Goal: Task Accomplishment & Management: Manage account settings

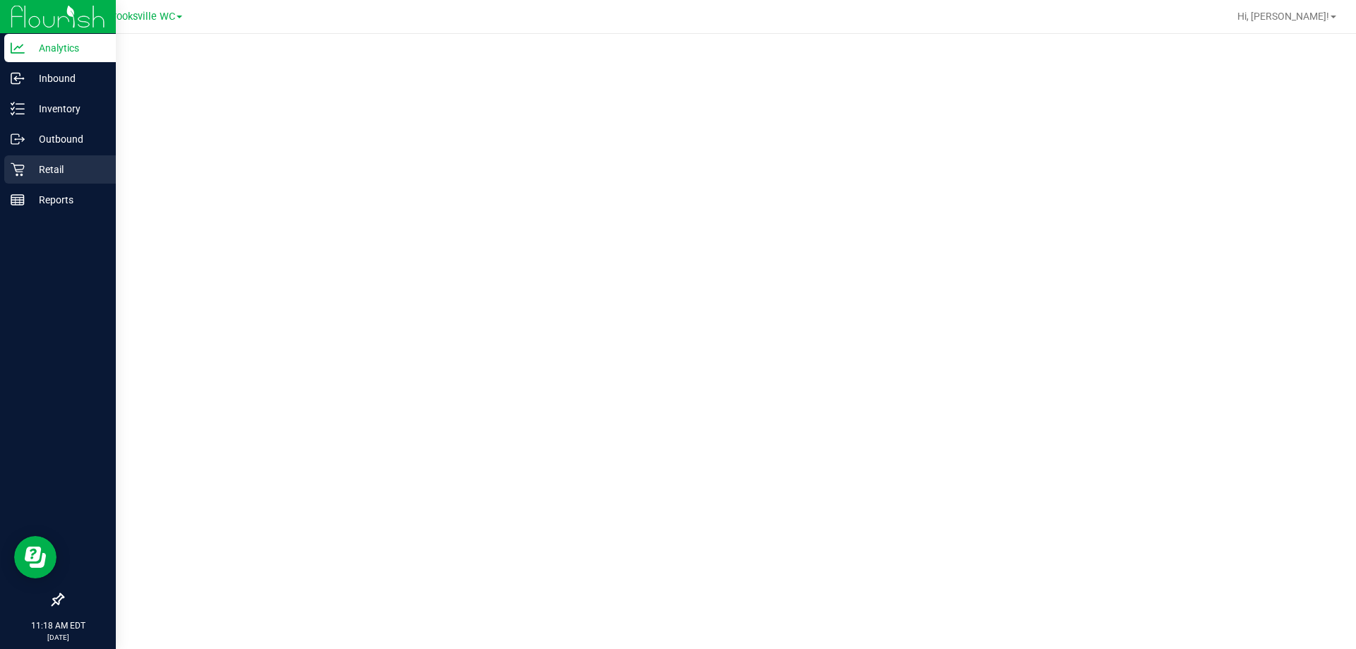
click at [47, 166] on p "Retail" at bounding box center [67, 169] width 85 height 17
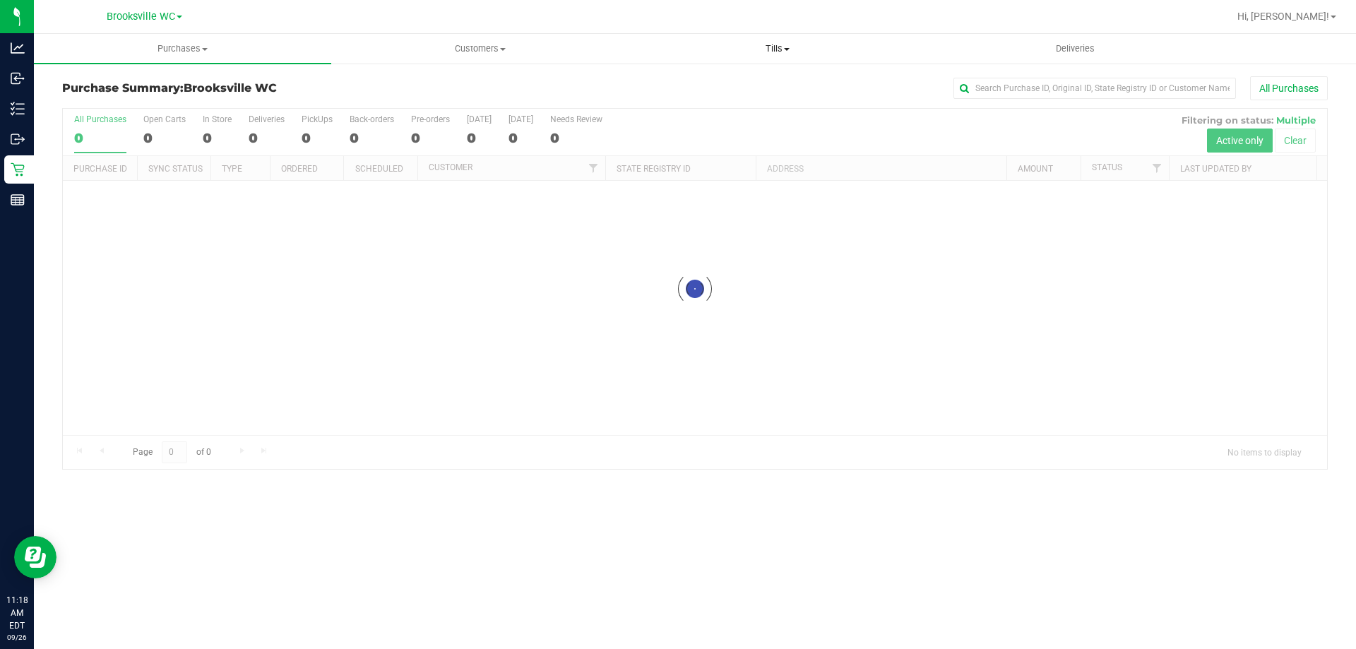
click at [759, 60] on uib-tab-heading "Tills Manage tills Reconcile e-payments" at bounding box center [777, 49] width 296 height 28
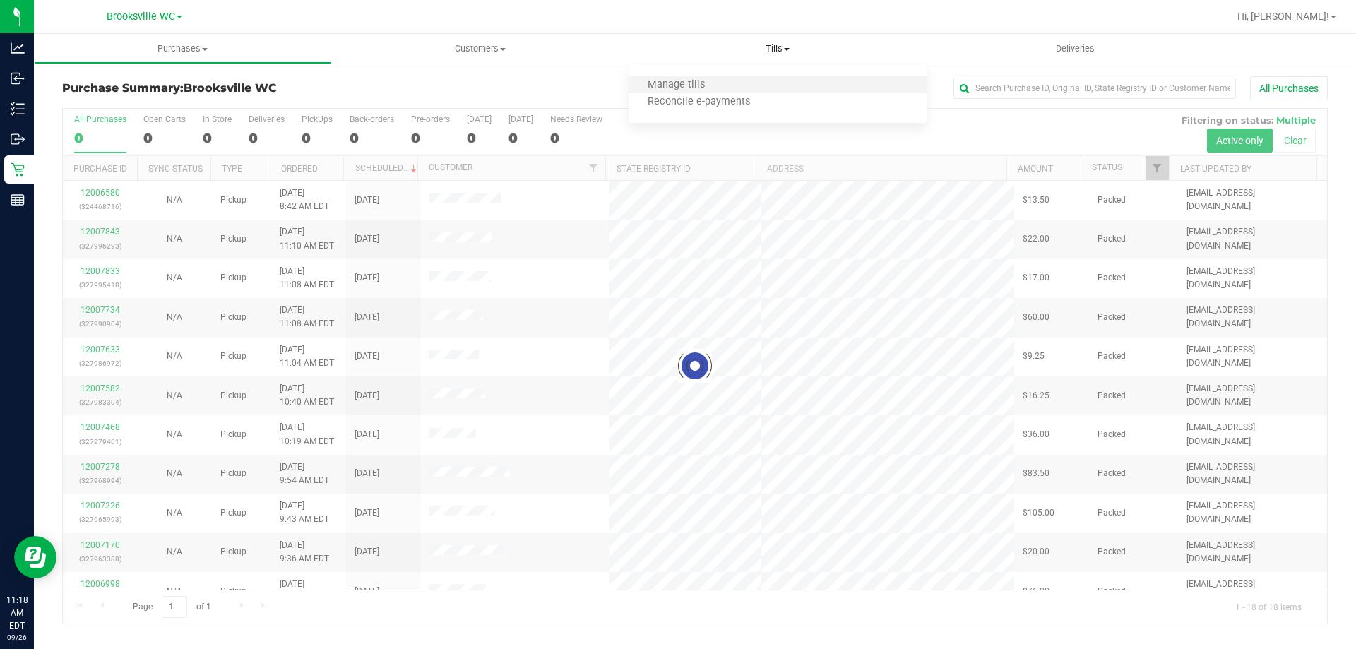
click at [725, 84] on li "Manage tills" at bounding box center [777, 85] width 297 height 17
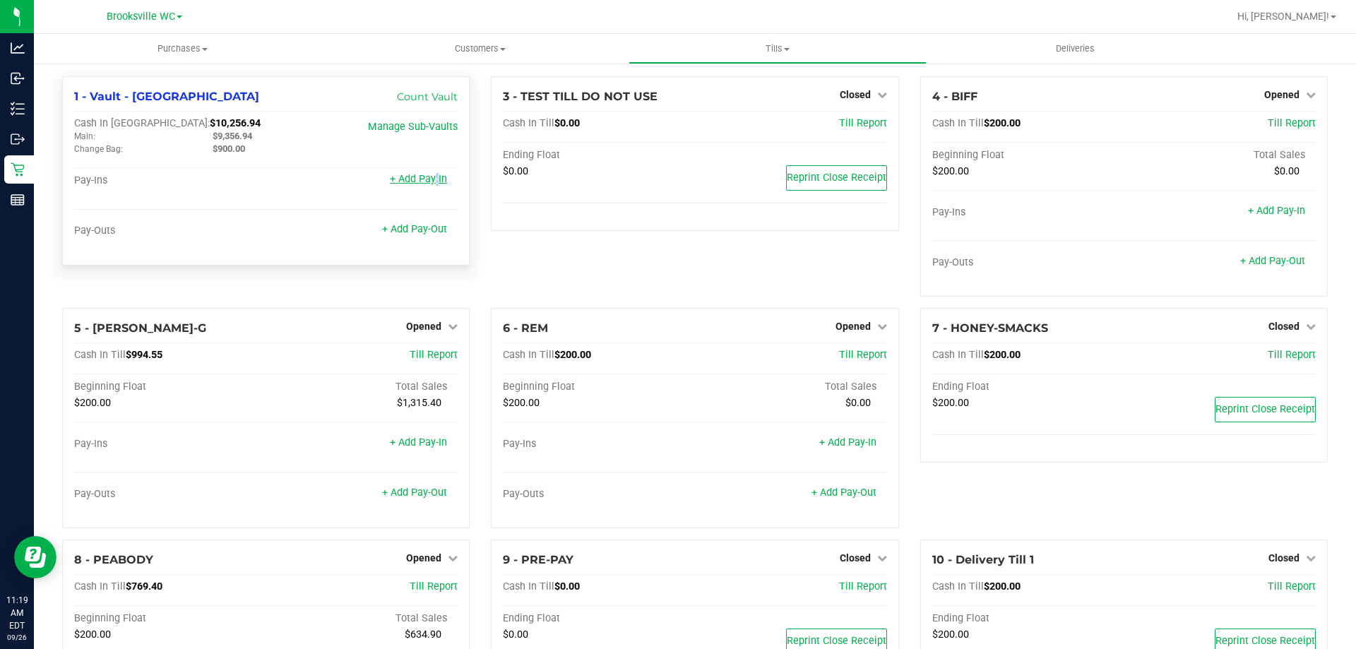
click at [430, 185] on link "+ Add Pay-In" at bounding box center [418, 179] width 57 height 12
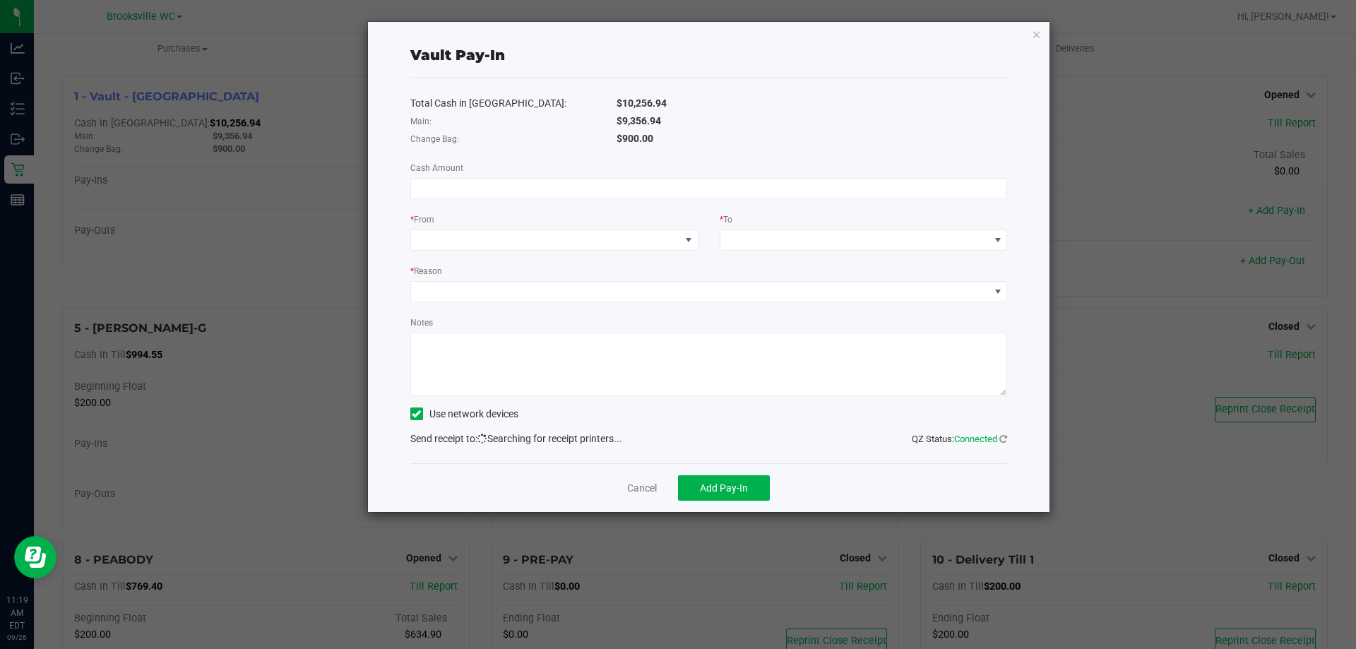
click at [684, 177] on div "Total Cash in Vault: $10,256.94 Main: $9,356.94 Change Bag: $900.00 Cash Amount…" at bounding box center [709, 271] width 598 height 386
click at [689, 184] on input at bounding box center [709, 189] width 596 height 20
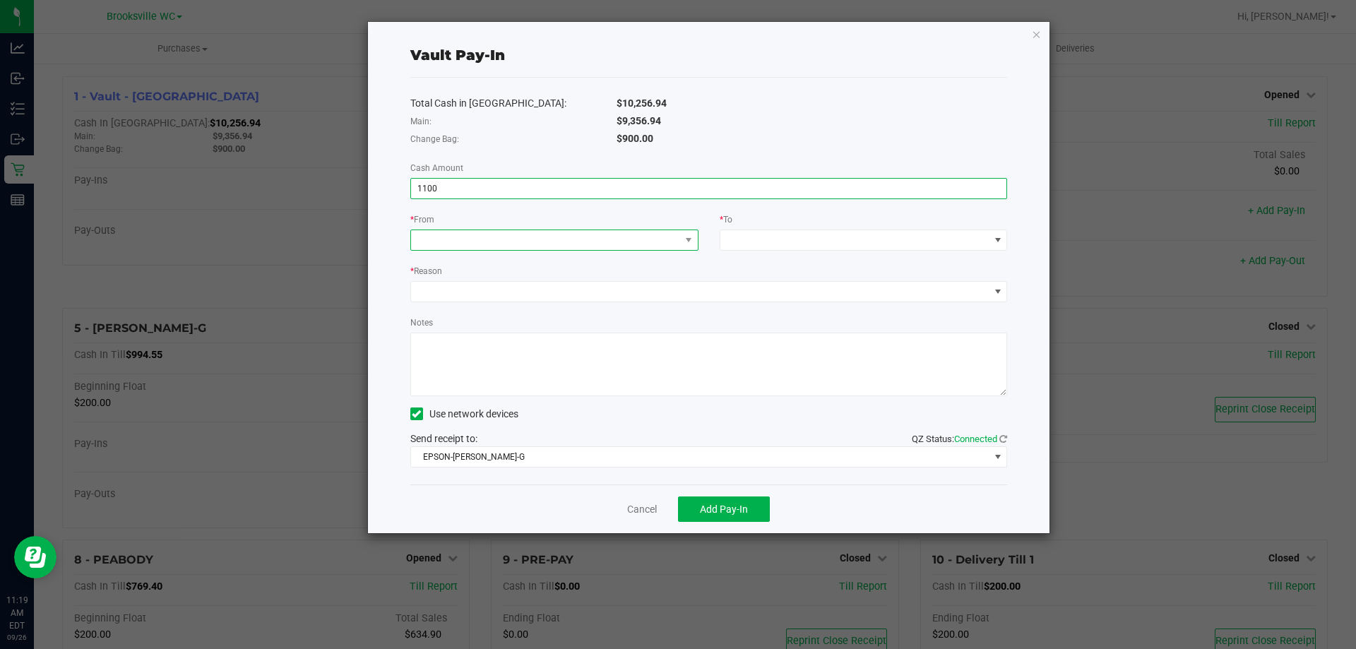
type input "$1,100.00"
click at [658, 244] on span at bounding box center [545, 240] width 269 height 20
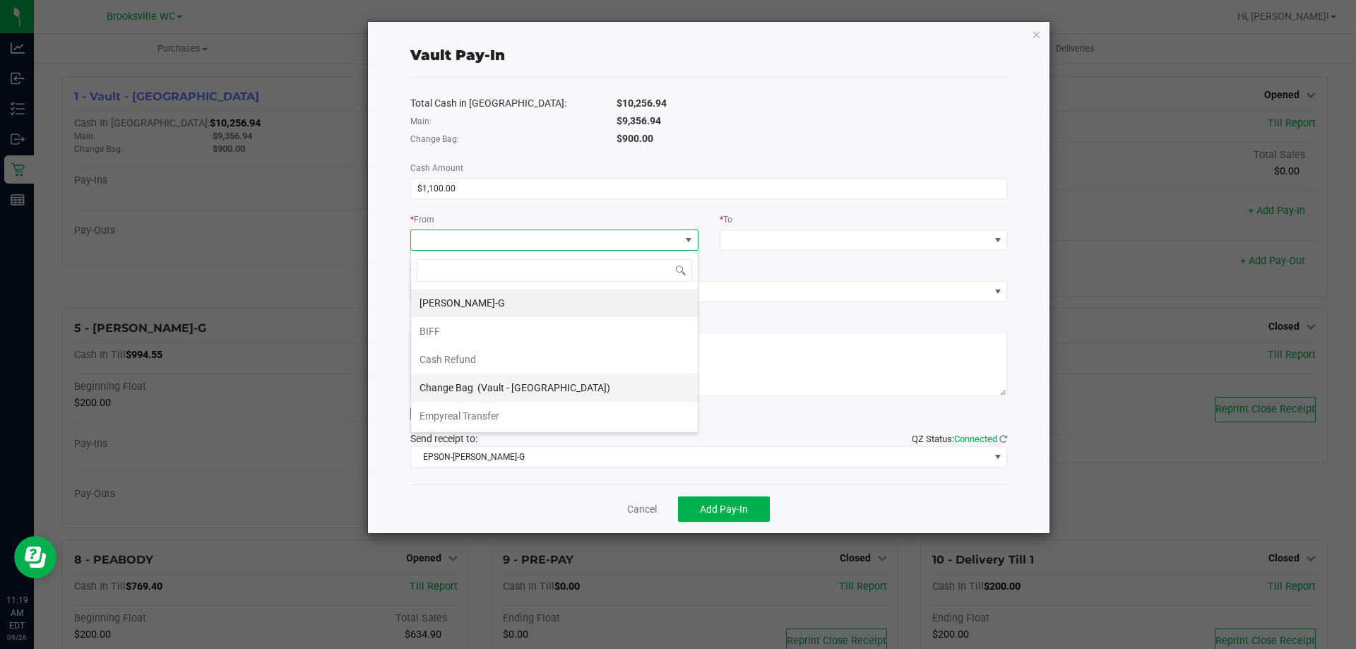
scroll to position [57, 0]
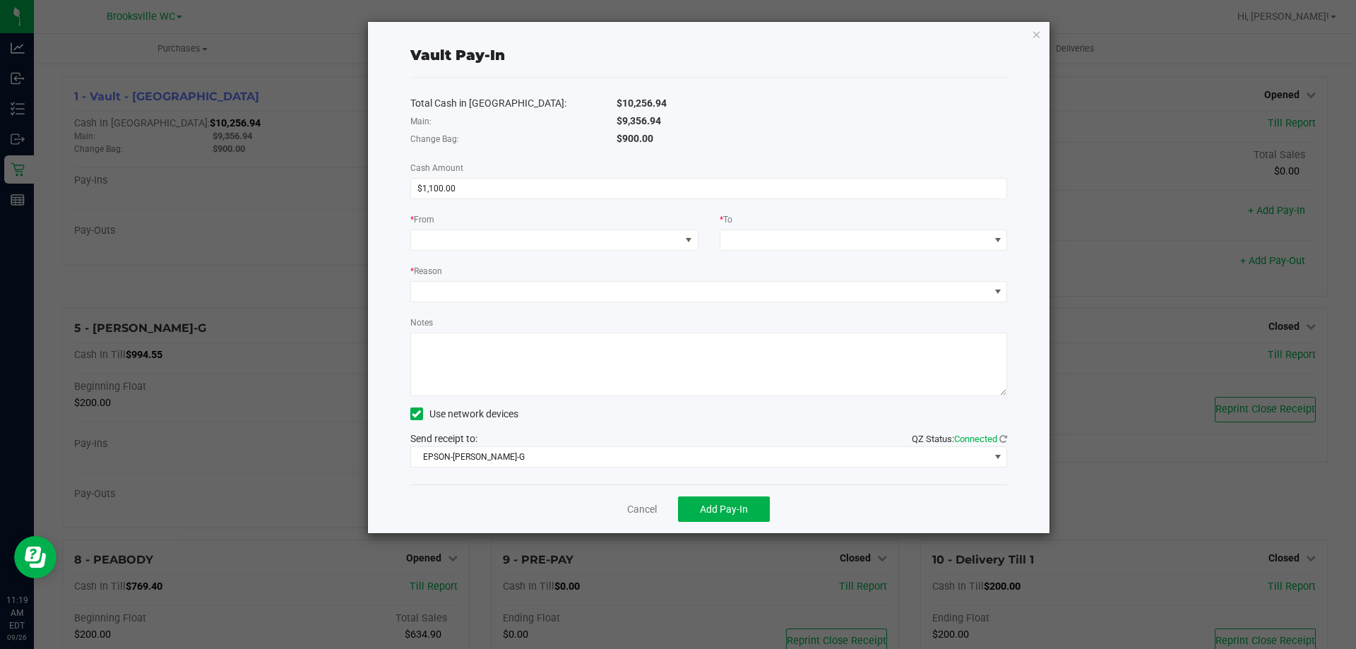
click at [652, 211] on div "Total Cash in [GEOGRAPHIC_DATA]: $10,256.94 Main: $9,356.94 Change Bag: $900.00…" at bounding box center [709, 281] width 598 height 407
click at [764, 243] on span at bounding box center [855, 240] width 269 height 20
click at [798, 306] on span "(Vault - [GEOGRAPHIC_DATA])" at bounding box center [853, 302] width 133 height 11
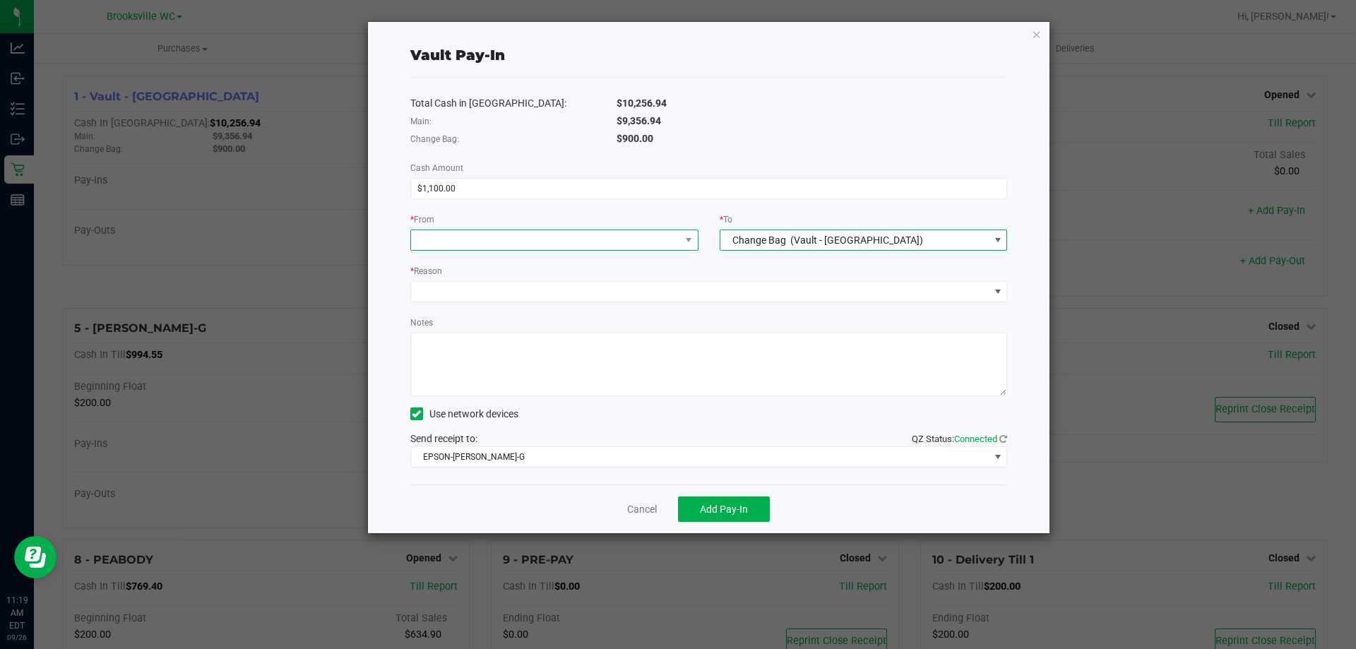
click at [613, 234] on span at bounding box center [545, 240] width 269 height 20
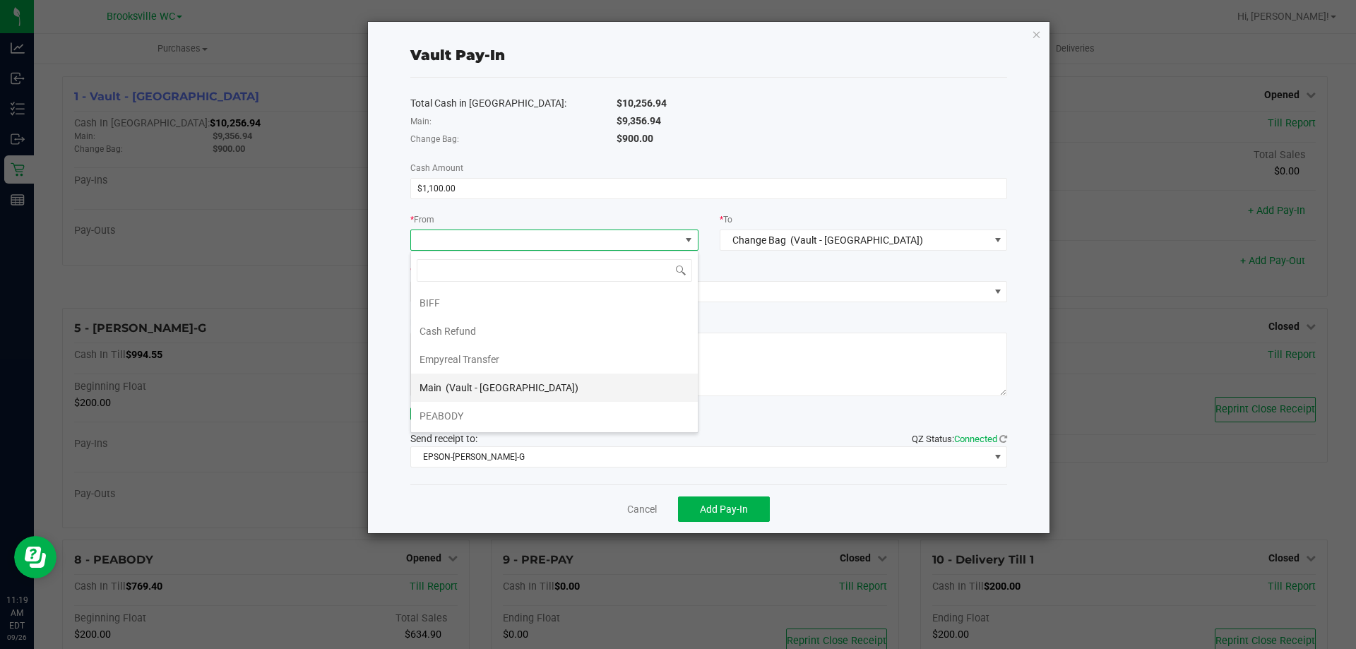
scroll to position [57, 0]
click at [543, 353] on li "Main (Vault - [GEOGRAPHIC_DATA])" at bounding box center [554, 359] width 287 height 28
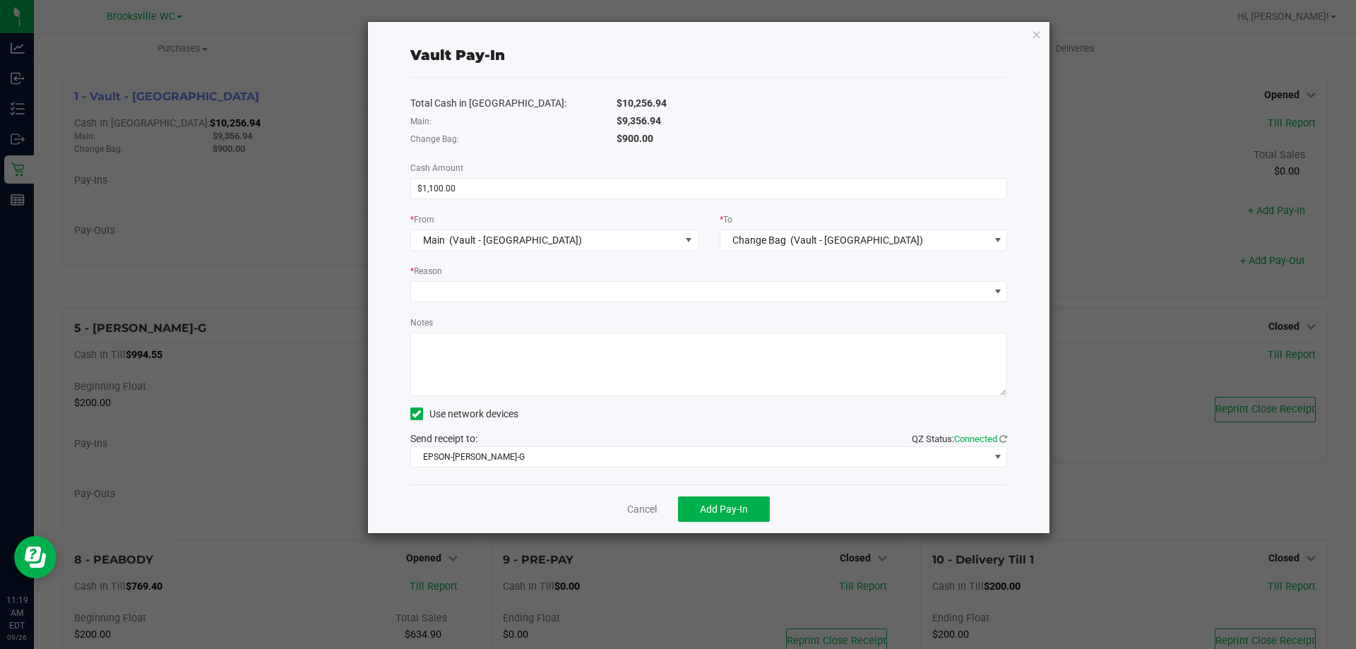
click at [656, 305] on div "Total Cash in [GEOGRAPHIC_DATA]: $10,256.94 Main: $9,356.94 Change Bag: $900.00…" at bounding box center [709, 281] width 598 height 407
click at [645, 297] on span at bounding box center [700, 292] width 579 height 20
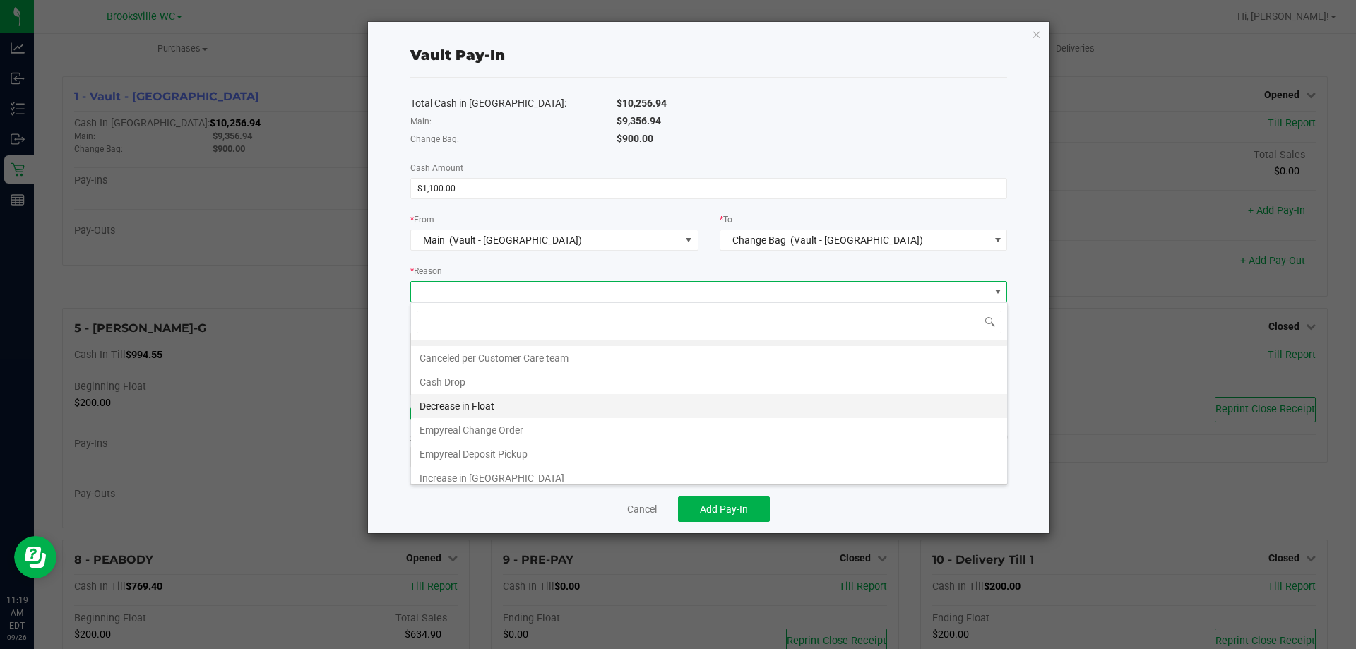
scroll to position [27, 0]
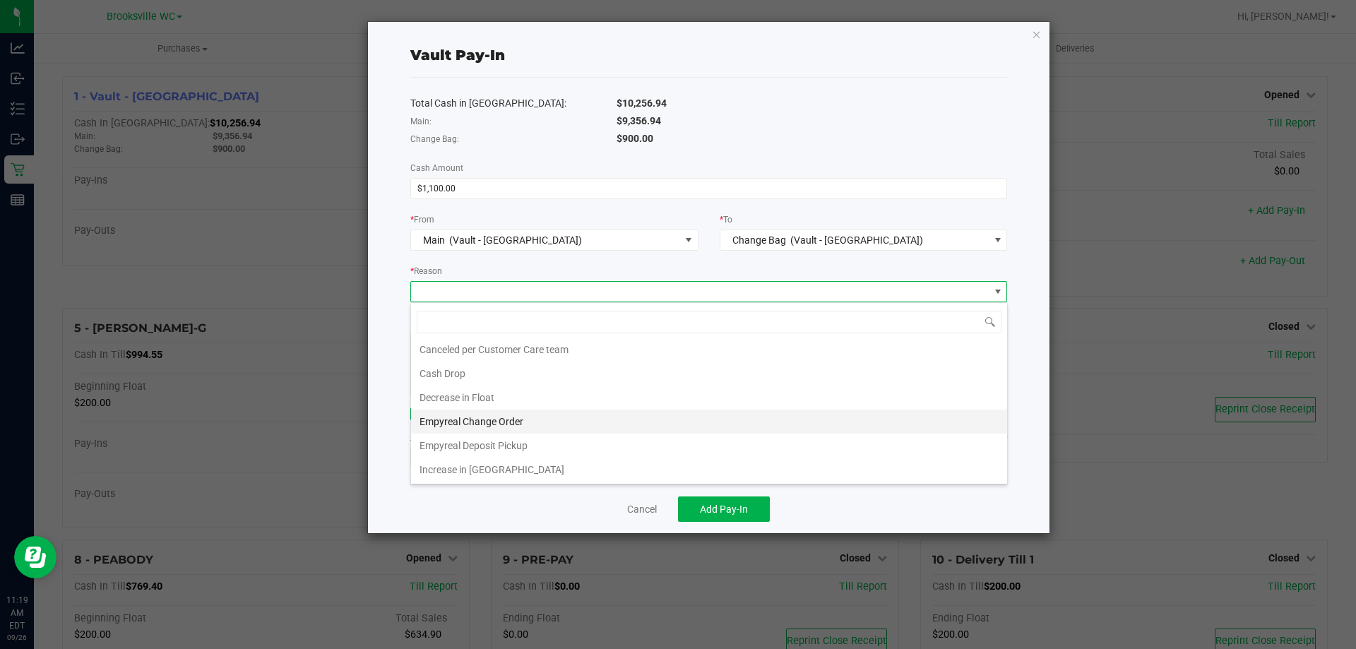
click at [523, 420] on li "Empyreal Change Order" at bounding box center [709, 422] width 596 height 24
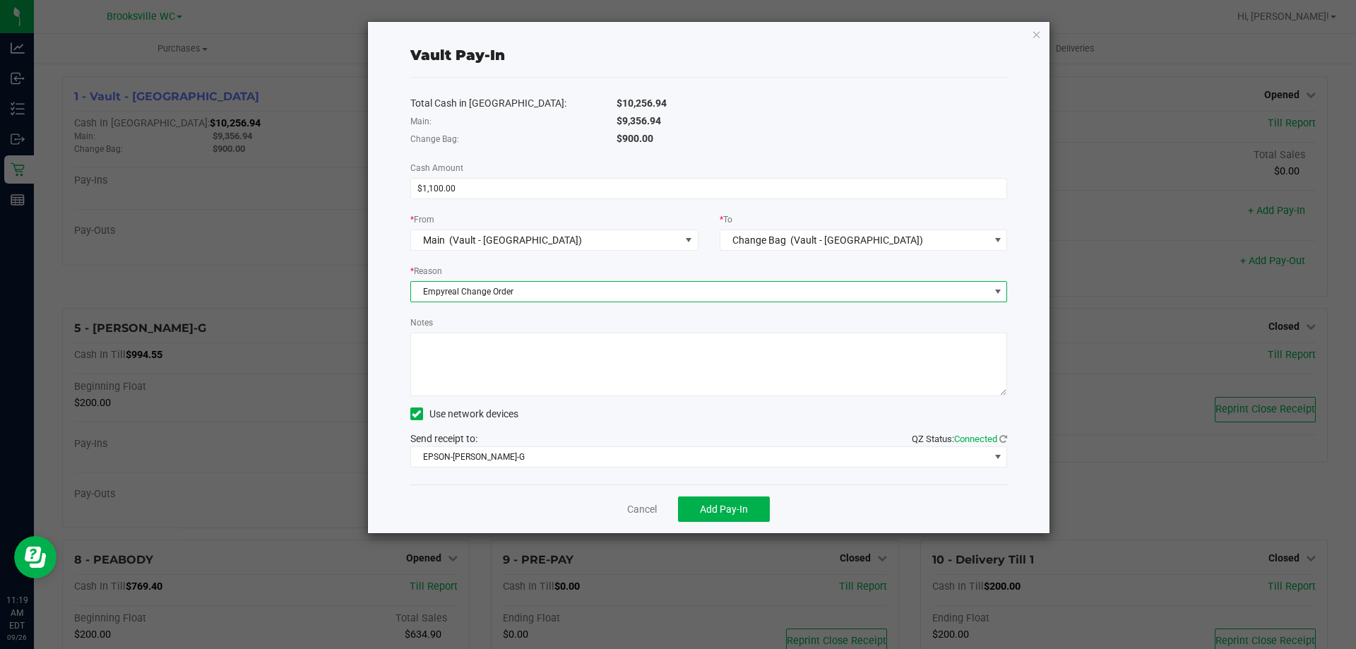
click at [561, 365] on textarea "Notes" at bounding box center [709, 365] width 598 height 64
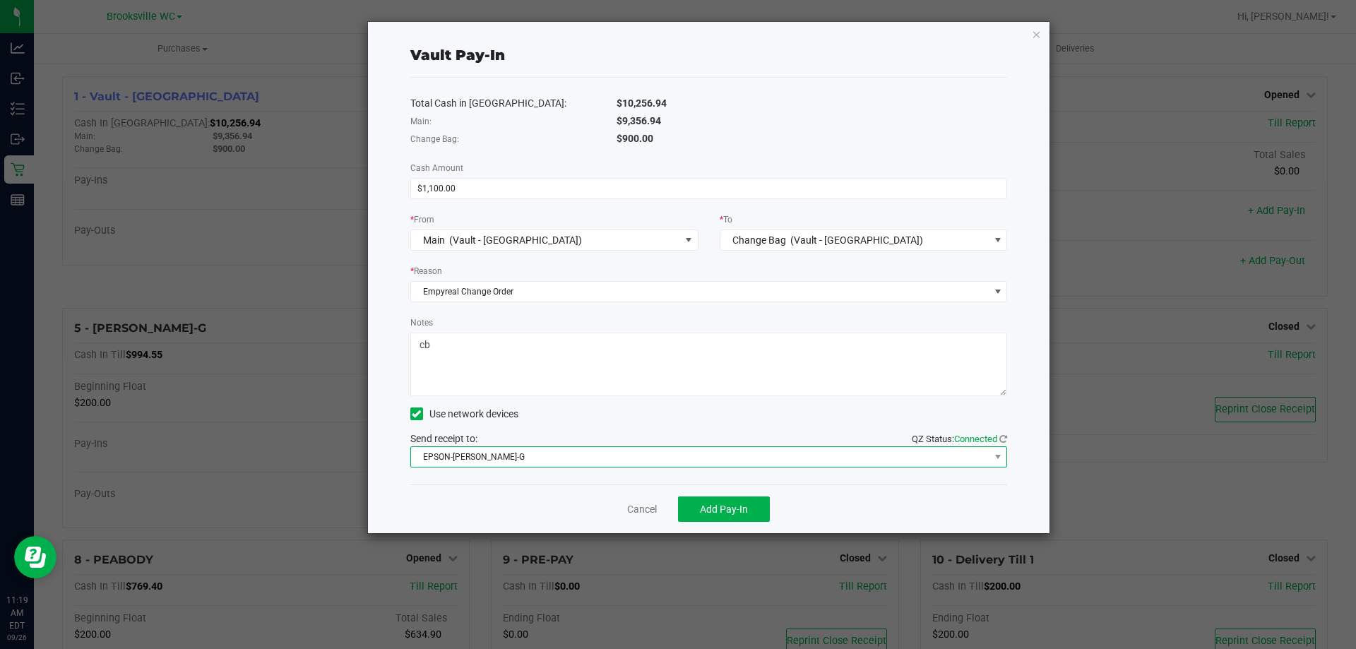
click at [557, 461] on span "EPSON-[PERSON_NAME]-G" at bounding box center [700, 457] width 579 height 20
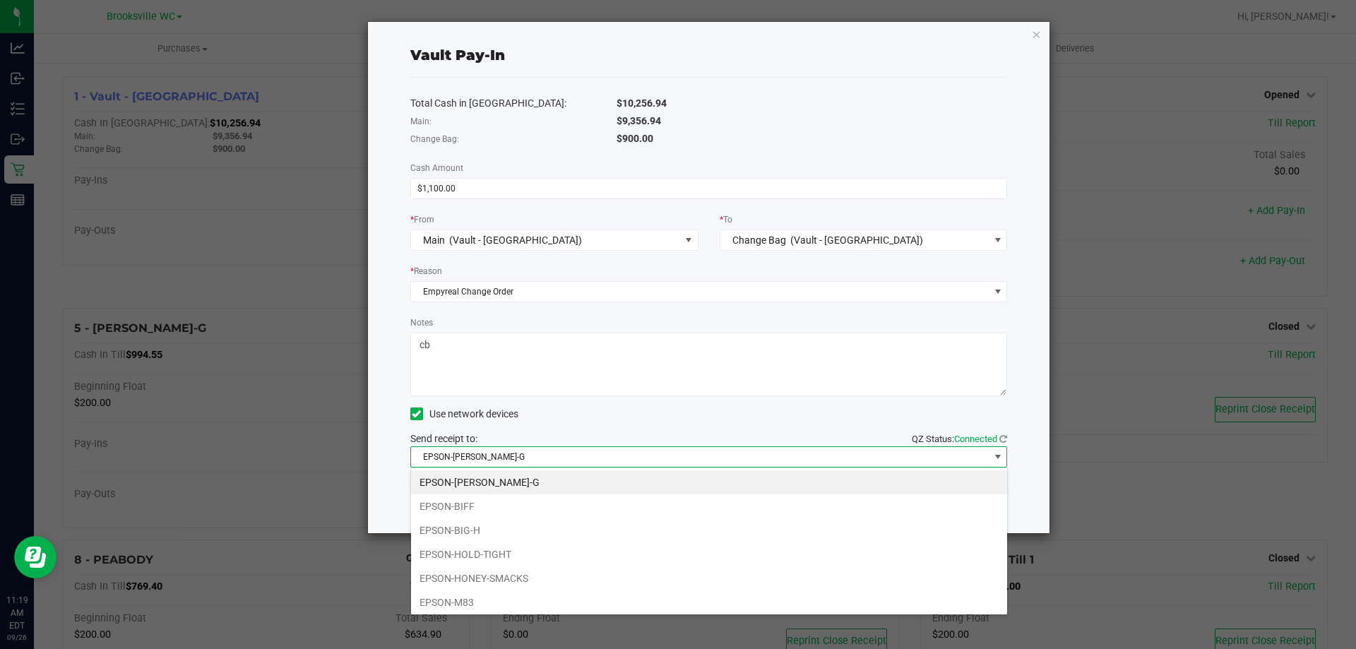
scroll to position [123, 0]
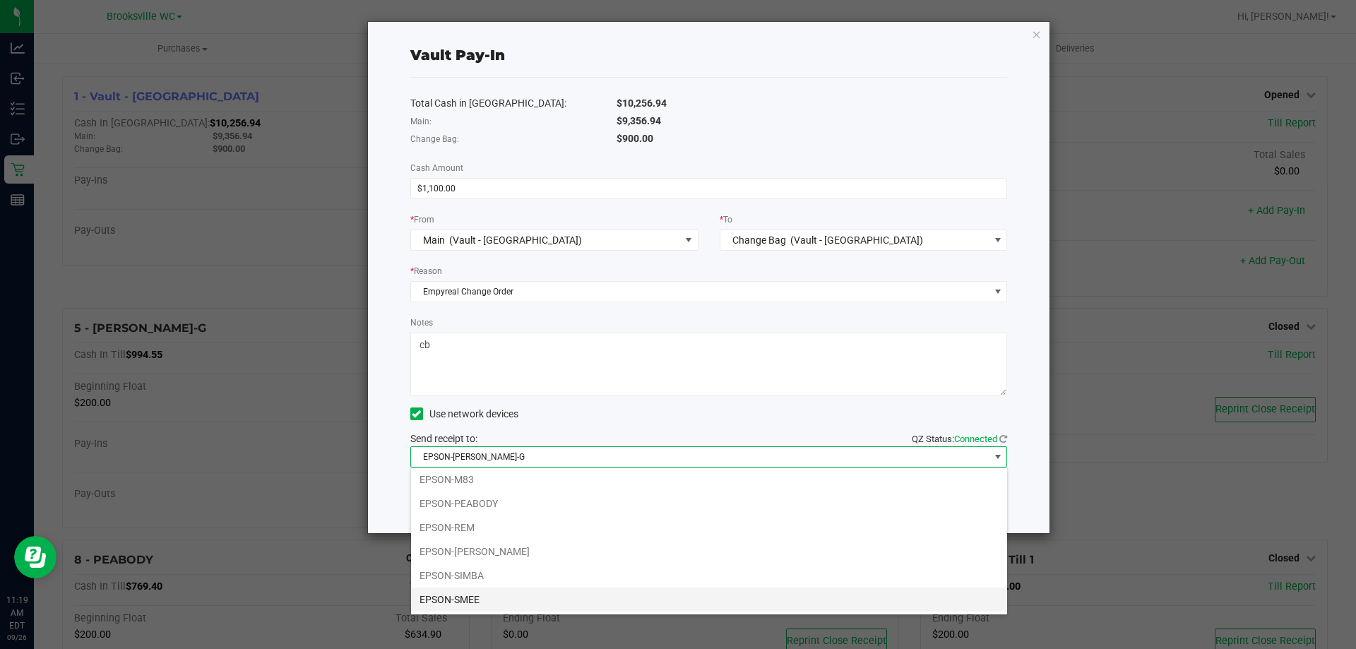
click at [543, 601] on li "EPSON-SMEE" at bounding box center [709, 600] width 596 height 24
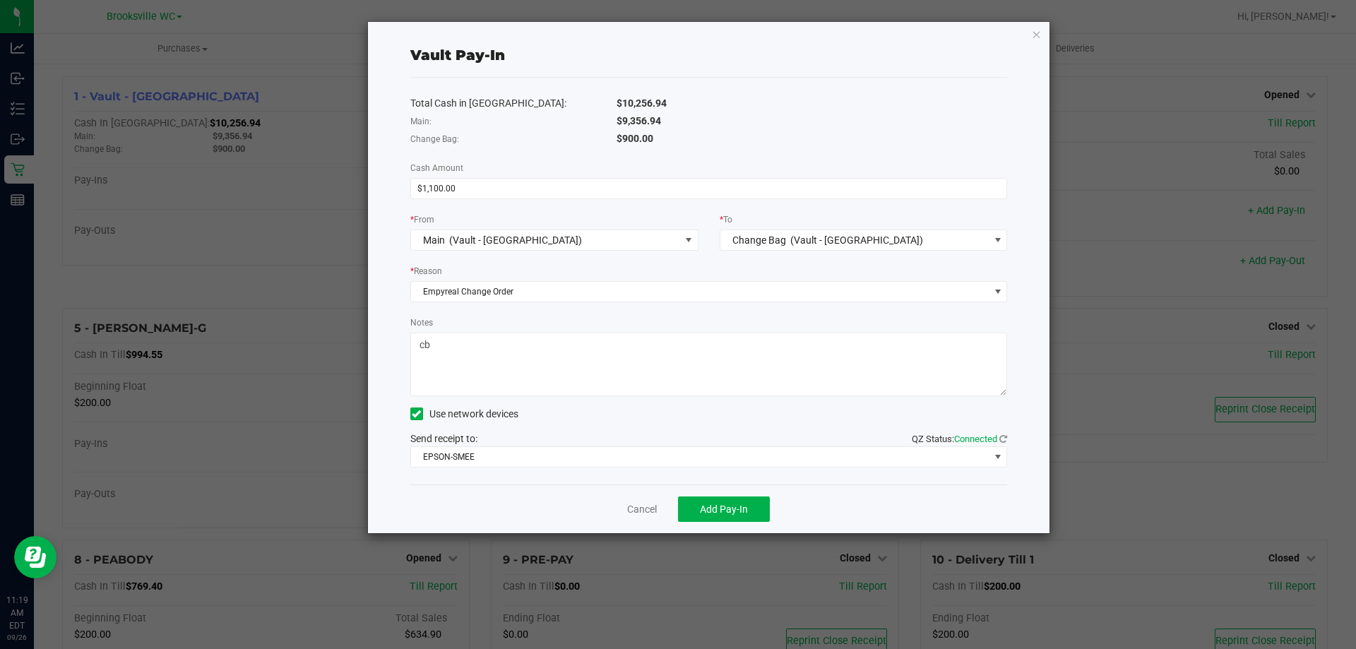
drag, startPoint x: 418, startPoint y: 341, endPoint x: 422, endPoint y: 347, distance: 7.5
click at [418, 342] on textarea "Notes" at bounding box center [709, 365] width 598 height 64
type textarea "pay-in cb"
click at [763, 514] on button "Add Pay-In" at bounding box center [724, 509] width 92 height 25
click at [622, 507] on link "Dismiss" at bounding box center [633, 509] width 34 height 15
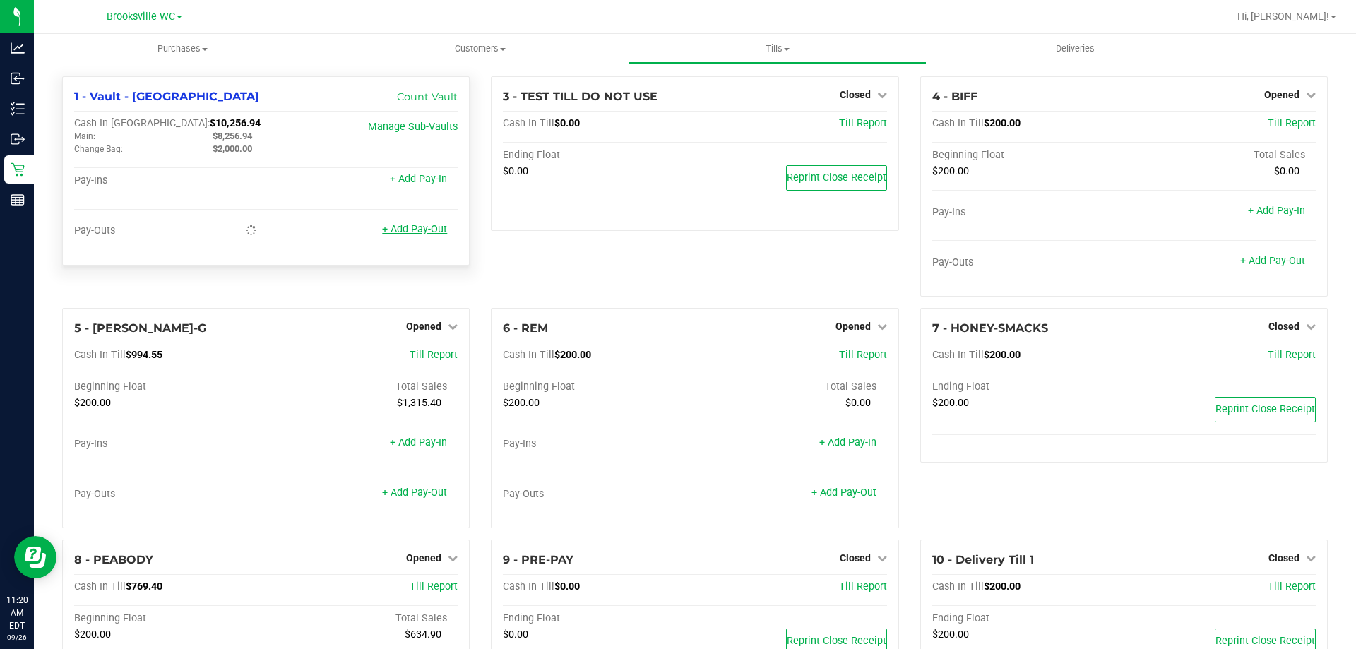
click at [433, 235] on link "+ Add Pay-Out" at bounding box center [414, 229] width 65 height 12
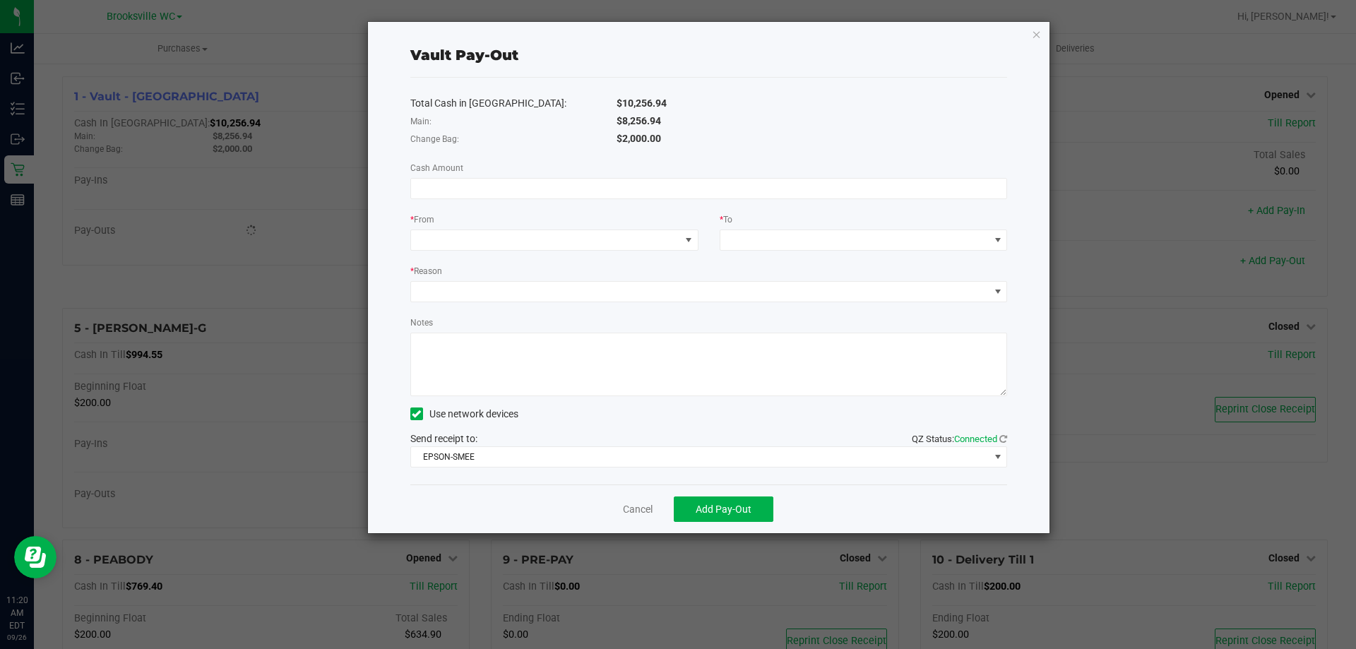
click at [807, 211] on div "Total Cash in Vault: $10,256.94 Main: $8,256.94 Change Bag: $2,000.00 Cash Amou…" at bounding box center [709, 281] width 598 height 407
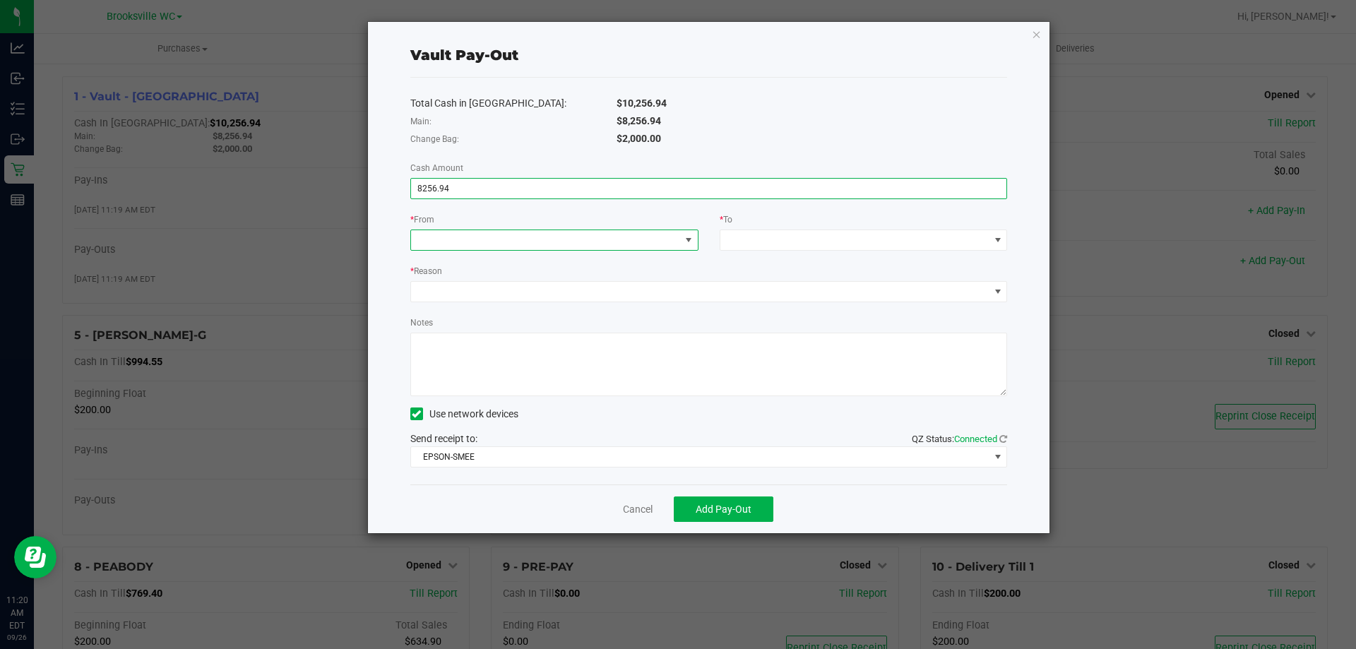
type input "$8,256.94"
click at [643, 243] on span at bounding box center [545, 240] width 269 height 20
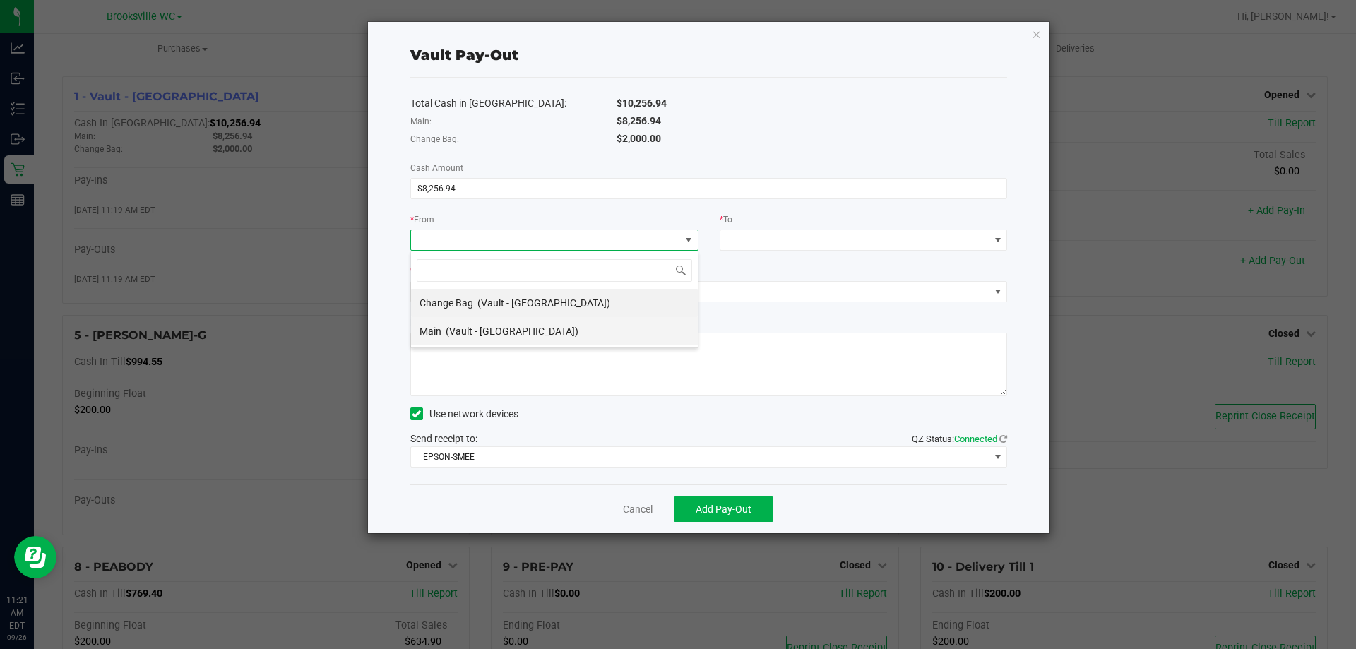
scroll to position [21, 288]
click at [536, 350] on textarea "Notes" at bounding box center [709, 365] width 598 height 64
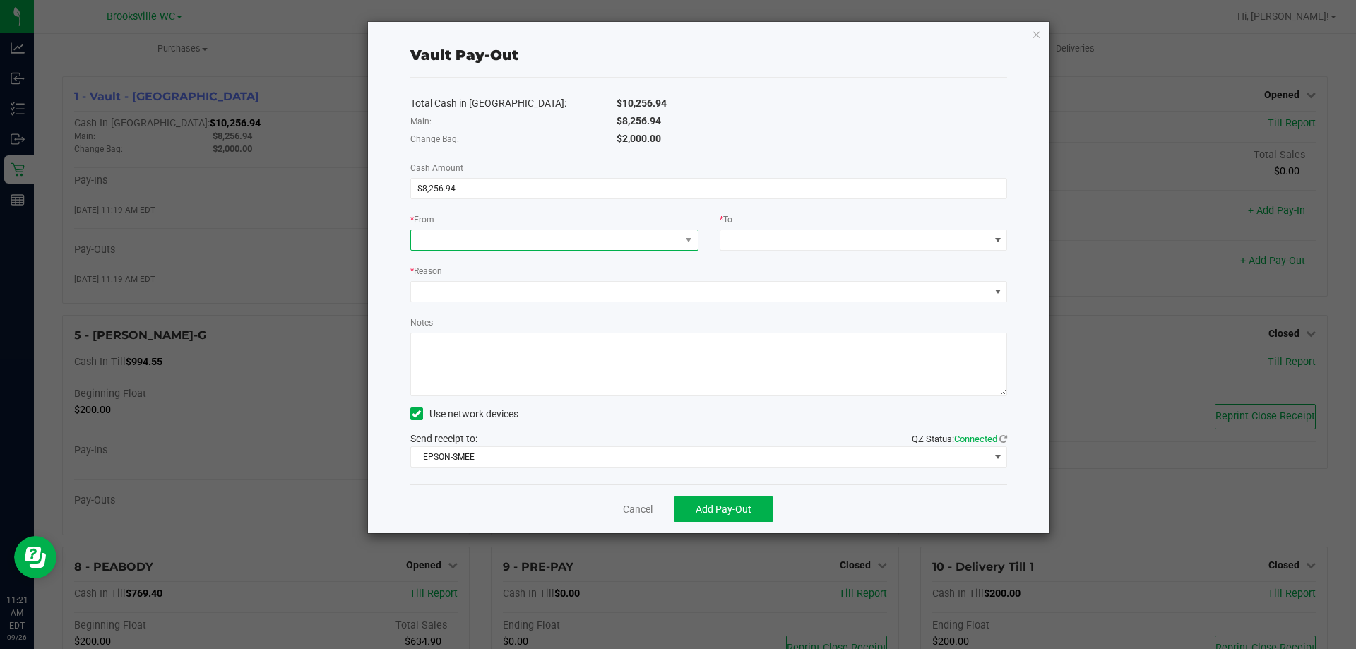
click at [687, 249] on span at bounding box center [689, 240] width 18 height 20
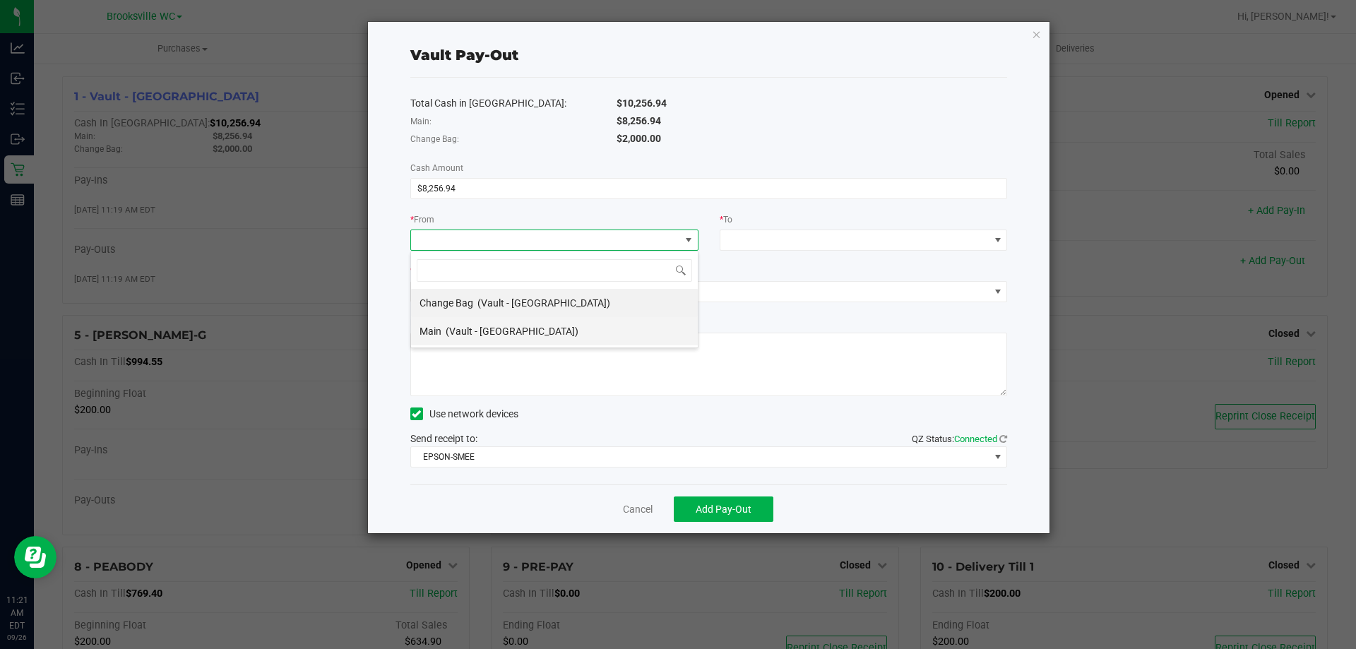
click at [620, 335] on li "Main (Vault - [GEOGRAPHIC_DATA])" at bounding box center [554, 331] width 287 height 28
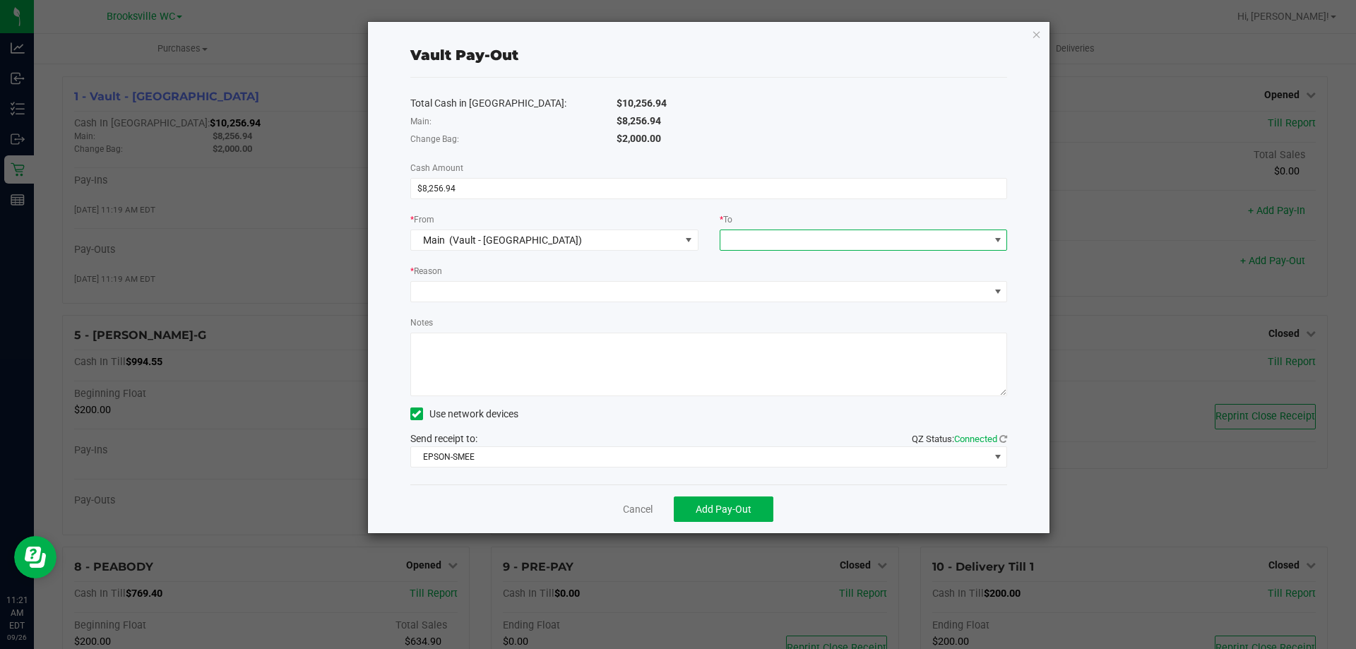
drag, startPoint x: 798, startPoint y: 241, endPoint x: 805, endPoint y: 239, distance: 7.4
click at [798, 241] on span at bounding box center [855, 240] width 269 height 20
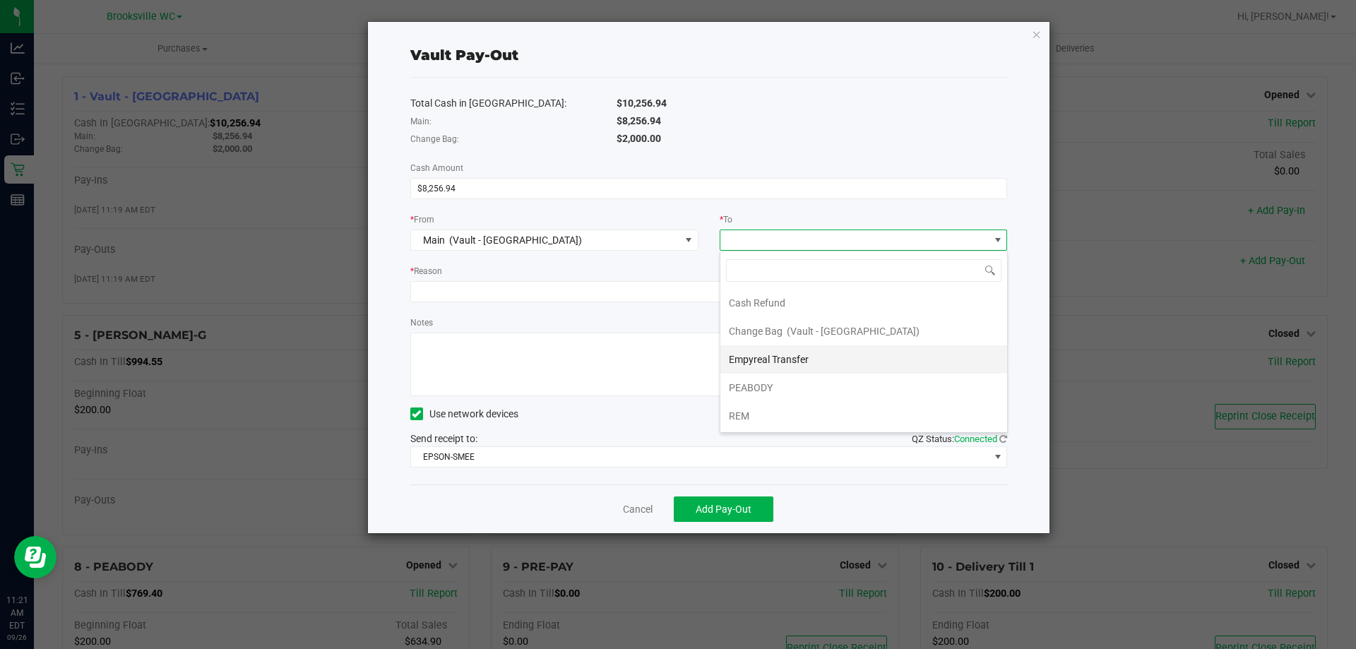
click at [825, 360] on li "Empyreal Transfer" at bounding box center [864, 359] width 287 height 28
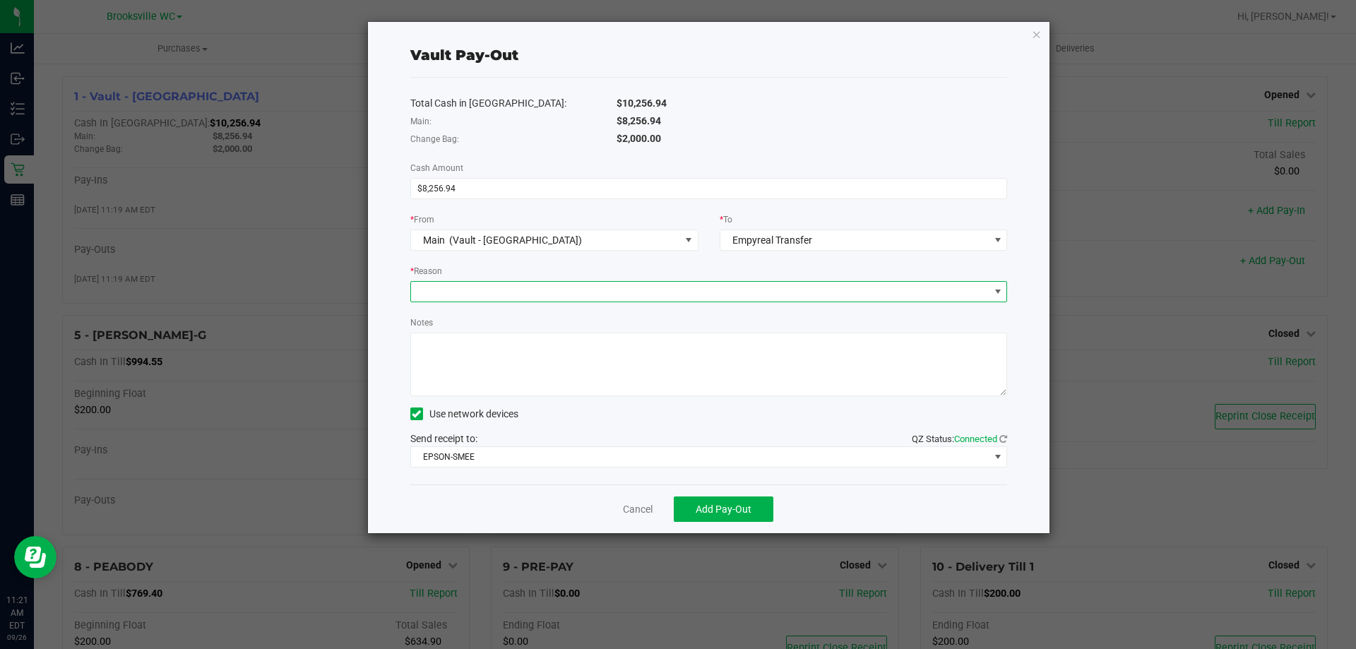
click at [843, 281] on span at bounding box center [709, 291] width 598 height 21
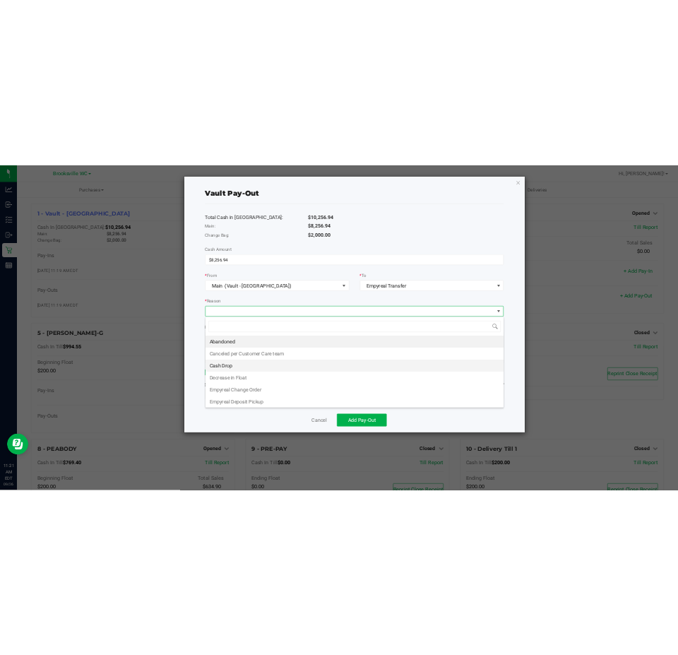
scroll to position [21, 597]
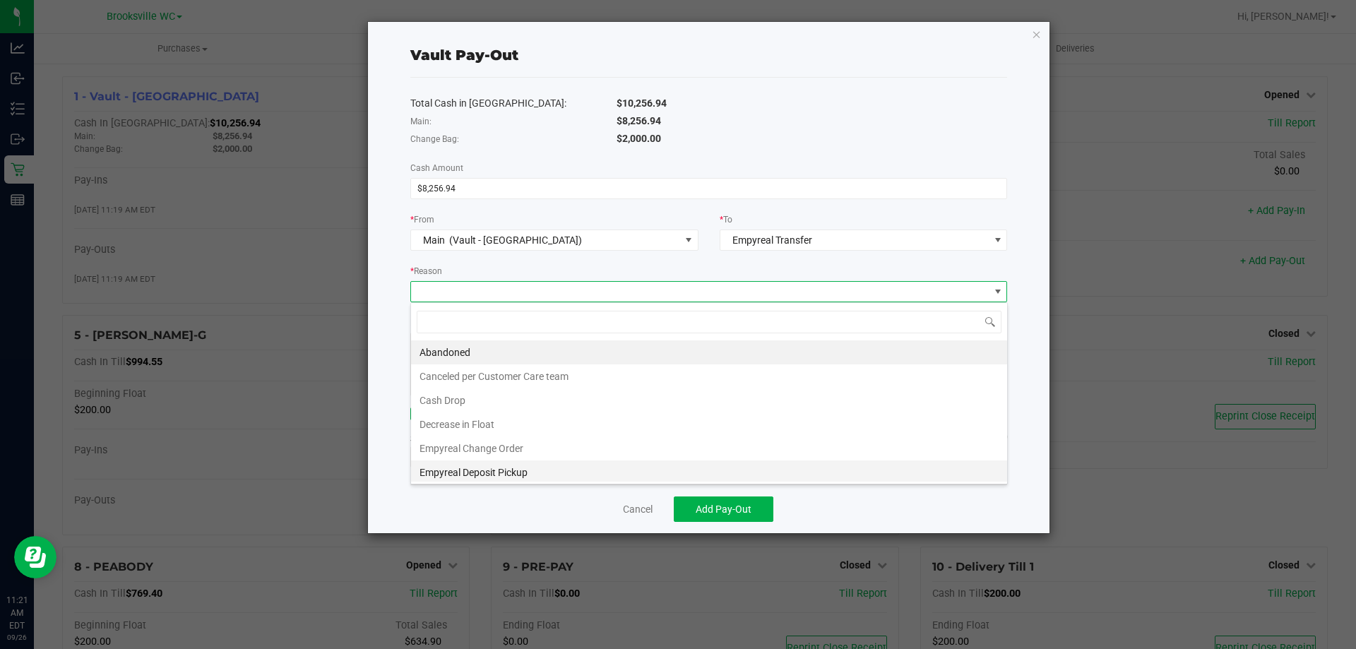
click at [569, 470] on li "Empyreal Deposit Pickup" at bounding box center [709, 473] width 596 height 24
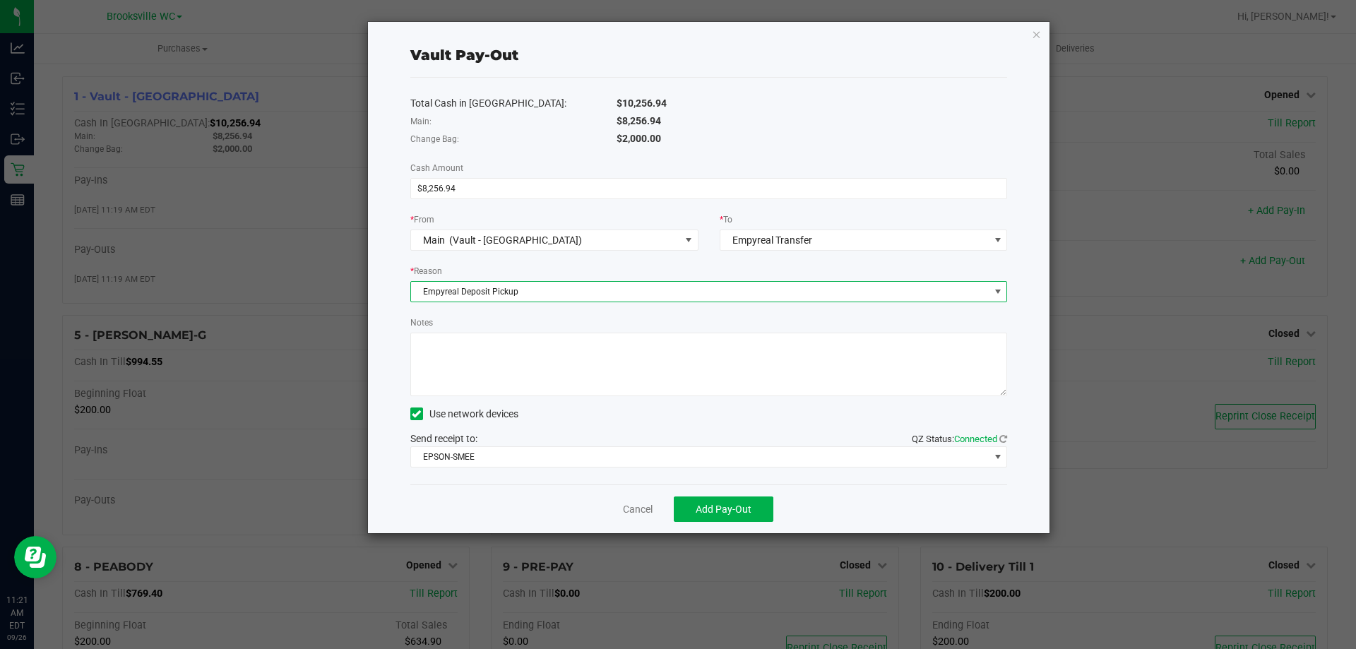
click at [601, 374] on textarea "Notes" at bounding box center [709, 365] width 598 height 64
type textarea "cb"
click at [740, 509] on span "Add Pay-Out" at bounding box center [724, 509] width 56 height 11
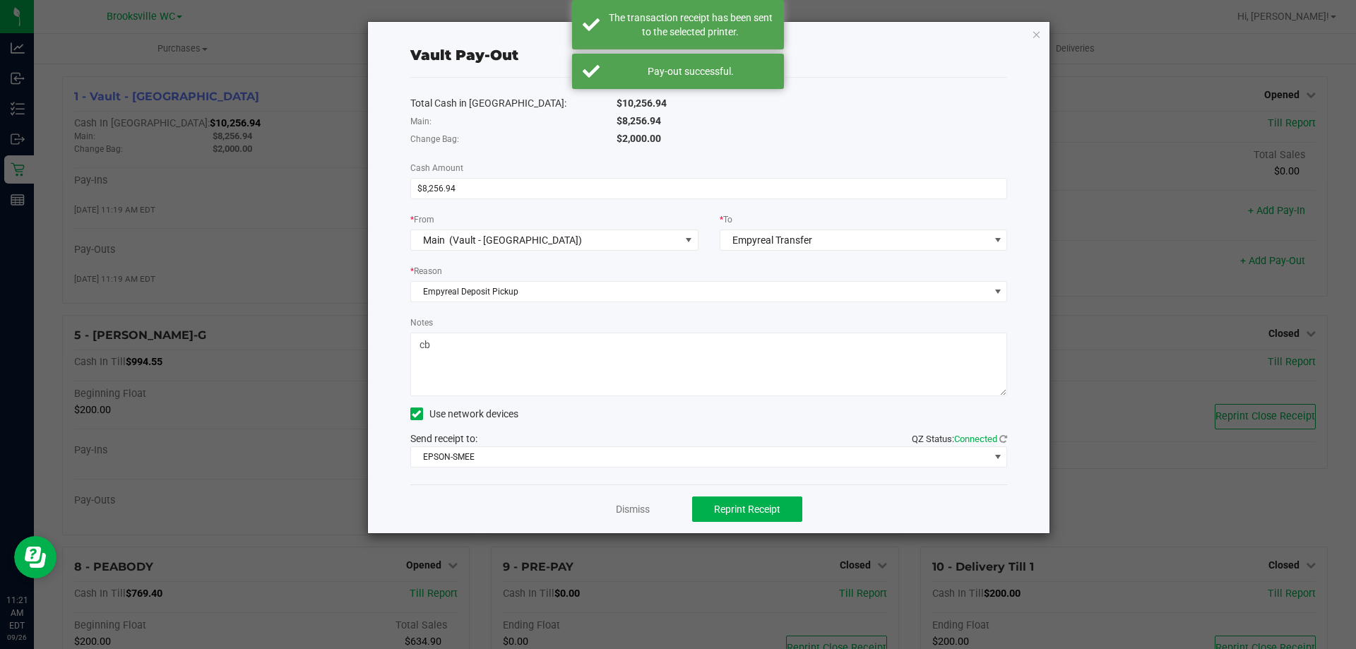
drag, startPoint x: 1034, startPoint y: 33, endPoint x: 1031, endPoint y: 45, distance: 11.8
click at [925, 45] on div "Vault Pay-Out Total Cash in Vault: $10,256.94 Main: $8,256.94 Change Bag: $2,00…" at bounding box center [709, 277] width 682 height 511
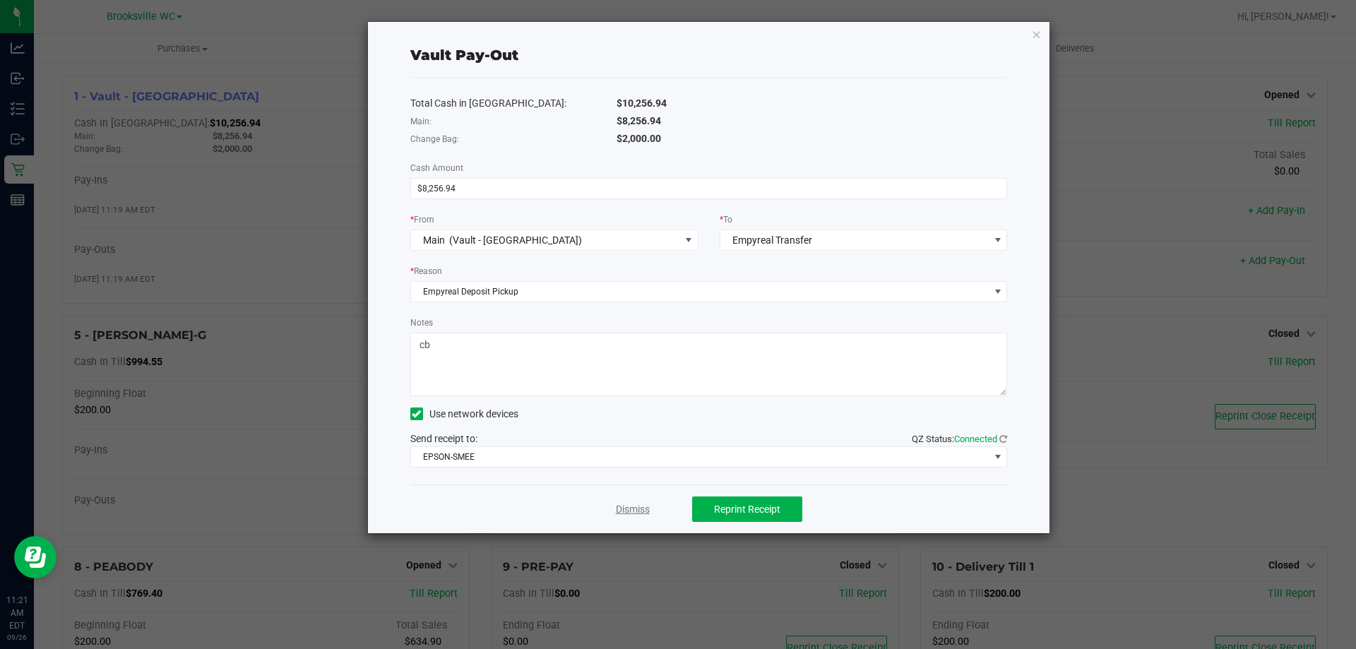
click at [641, 509] on link "Dismiss" at bounding box center [633, 509] width 34 height 15
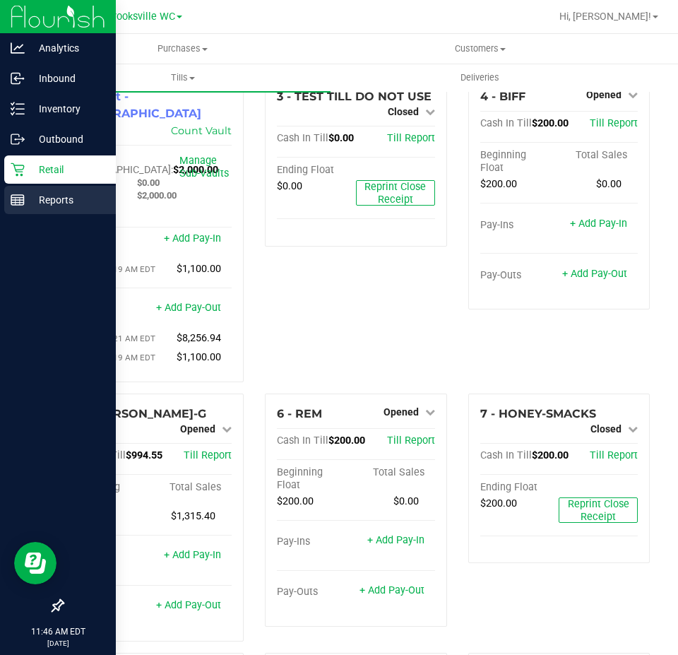
click at [23, 190] on div "Reports" at bounding box center [60, 200] width 112 height 28
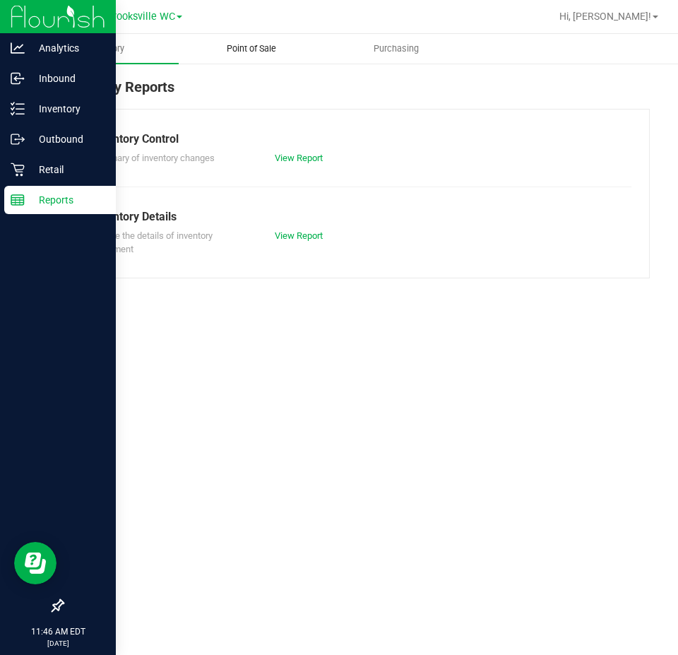
click at [255, 58] on uib-tab-heading "Point of Sale" at bounding box center [250, 49] width 143 height 28
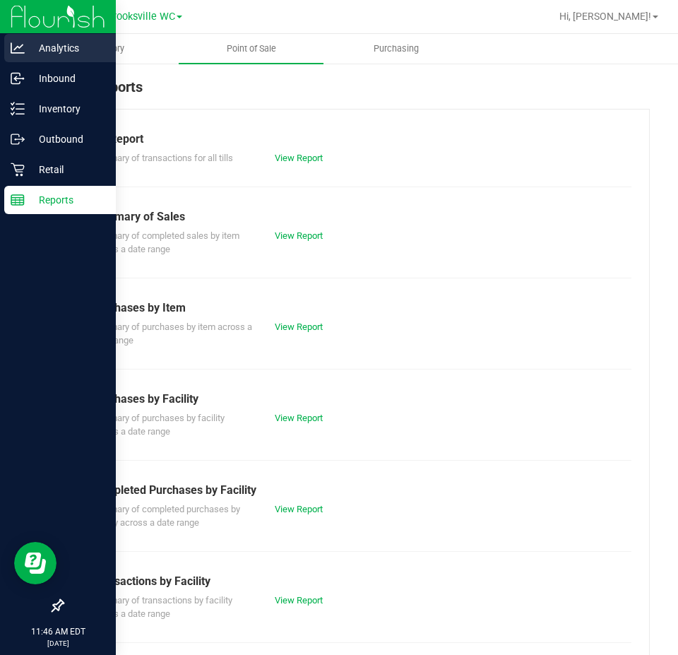
click at [18, 54] on icon at bounding box center [18, 48] width 14 height 14
